Goal: Obtain resource: Download file/media

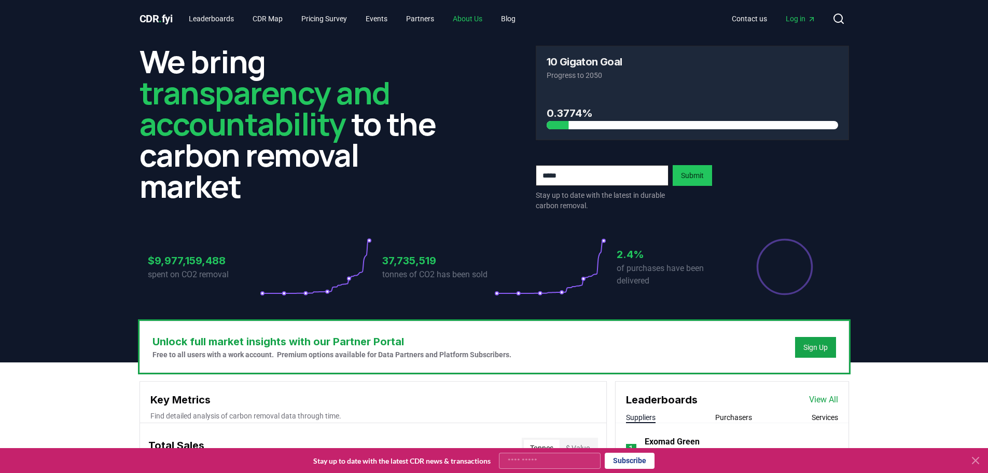
click at [480, 15] on link "About Us" at bounding box center [468, 18] width 46 height 19
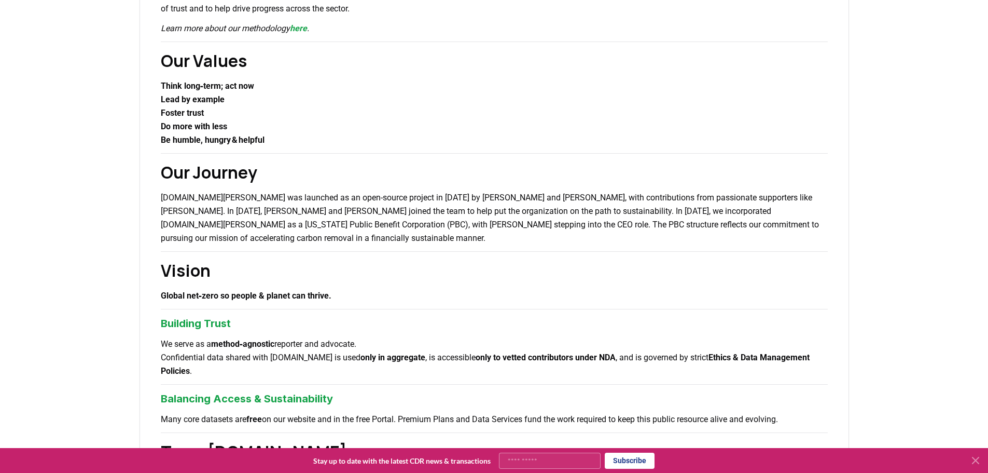
scroll to position [795, 0]
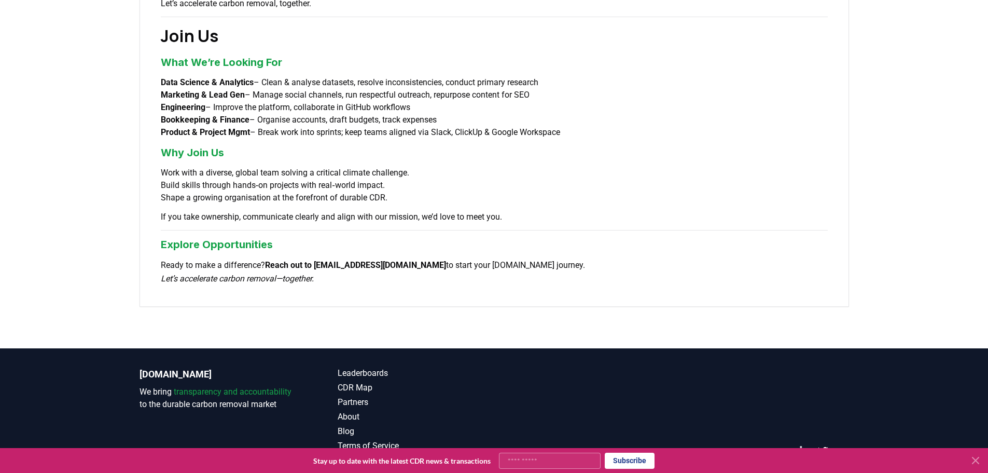
click at [803, 446] on icon "LinkedIn" at bounding box center [804, 450] width 9 height 9
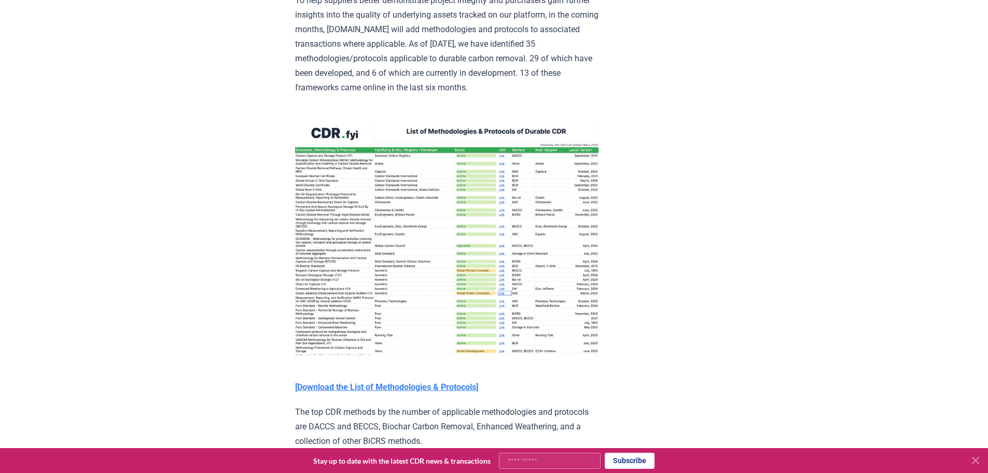
scroll to position [1424, 0]
click at [382, 297] on img at bounding box center [446, 237] width 303 height 236
click at [424, 391] on strong "[Download the List of Methodologies & Protocols]" at bounding box center [386, 386] width 183 height 10
